Goal: Task Accomplishment & Management: Manage account settings

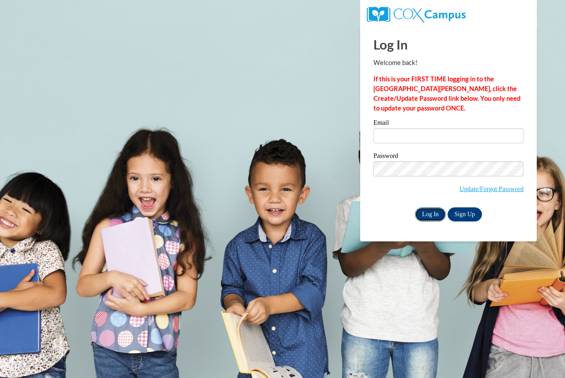
click at [434, 215] on input "Log In" at bounding box center [430, 214] width 31 height 14
type input "[PERSON_NAME][EMAIL_ADDRESS][PERSON_NAME][DOMAIN_NAME]"
click at [442, 212] on input "Log In" at bounding box center [430, 214] width 31 height 14
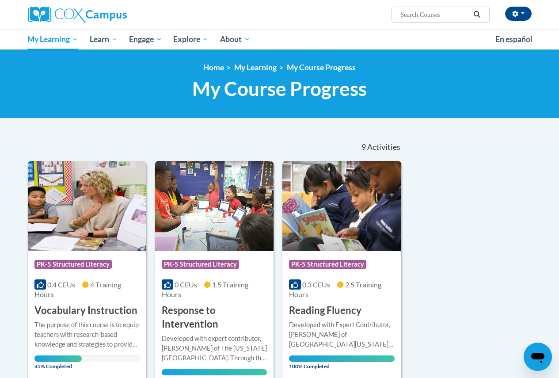
drag, startPoint x: 112, startPoint y: 61, endPoint x: 109, endPoint y: 71, distance: 10.6
click at [112, 67] on div "<en>Home</en><fr>Accueil</fr><de>Zuhause</de><it>Casa</it><es>Casa</es><pt>Casa…" at bounding box center [279, 83] width 559 height 69
